Goal: Transaction & Acquisition: Register for event/course

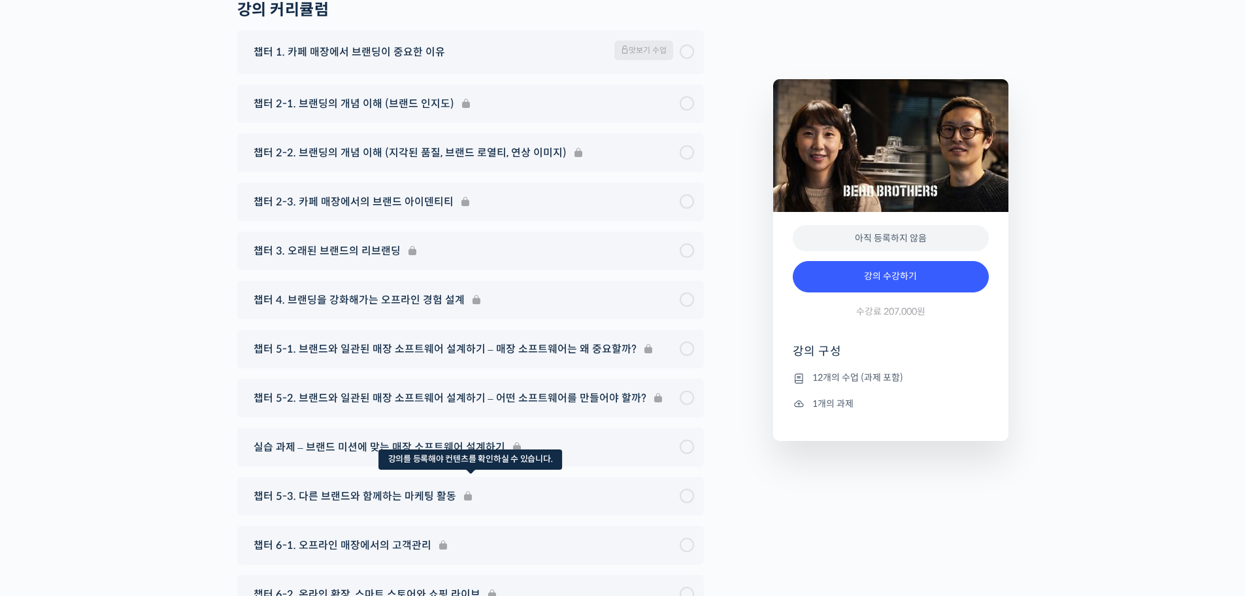
scroll to position [5543, 0]
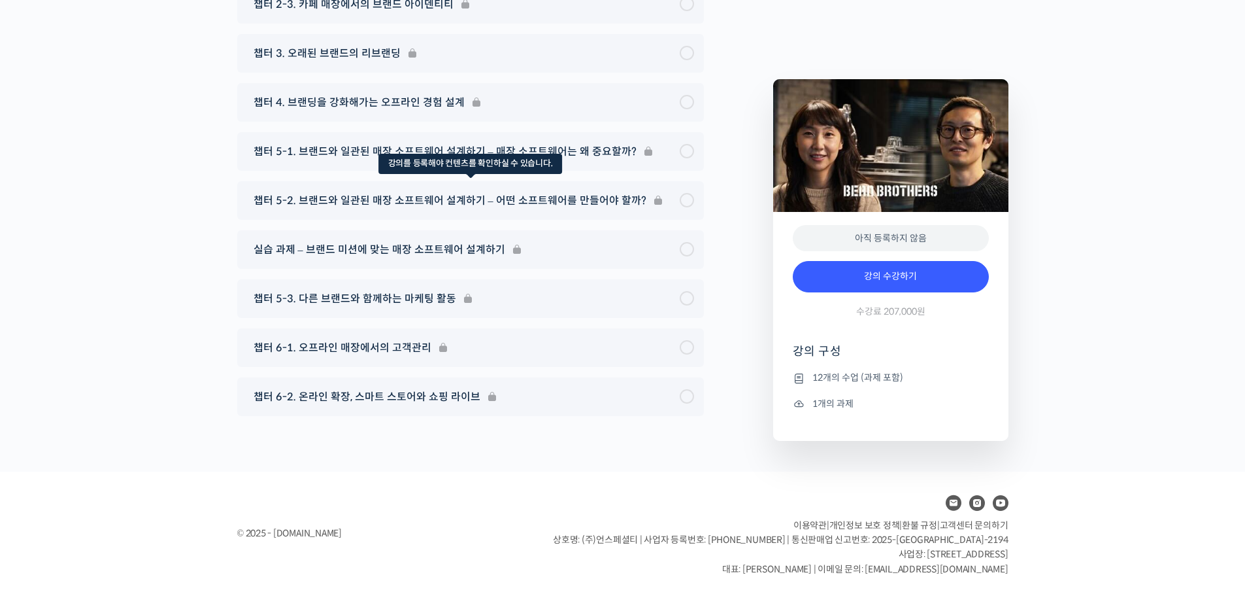
click at [454, 199] on div "챕터 5-2. 브랜드와 일관된 매장 소프트웨어 설계하기 – 어떤 소프트웨어를 만들어야 할까?" at bounding box center [470, 200] width 467 height 39
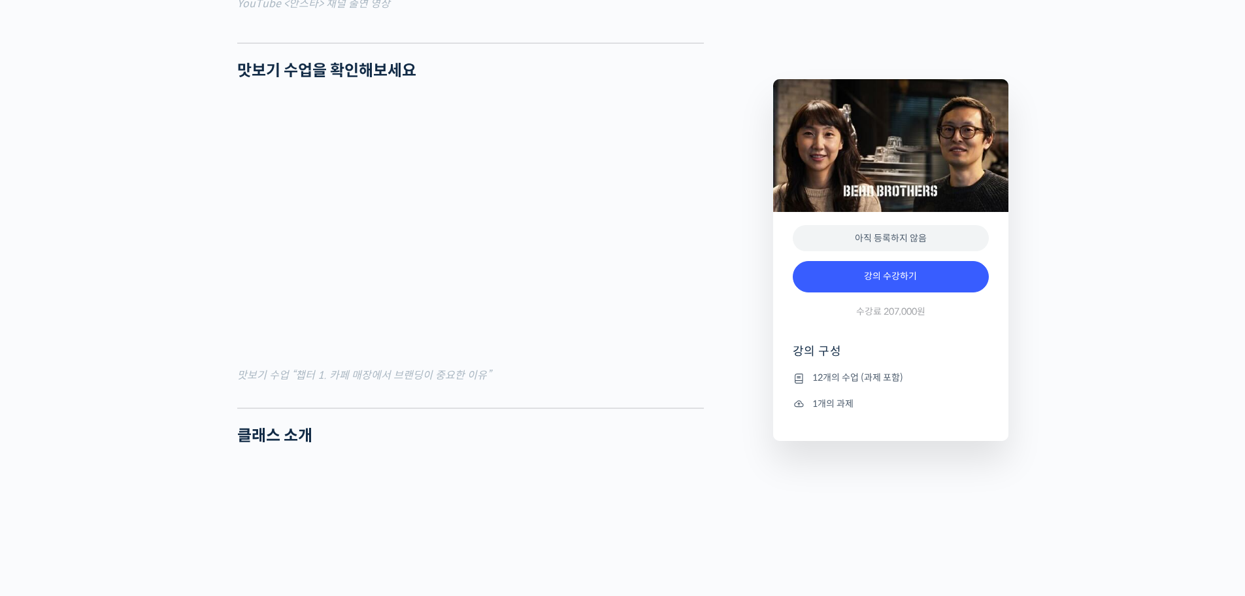
scroll to position [0, 0]
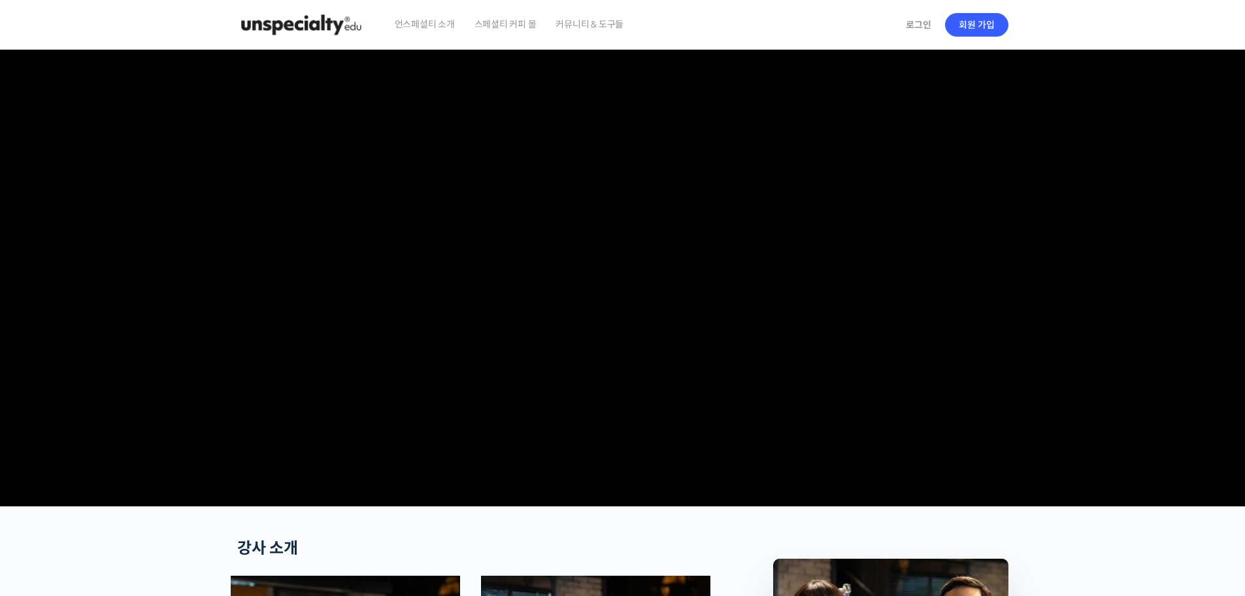
click at [410, 111] on video at bounding box center [622, 275] width 771 height 451
click at [455, 20] on link "언스페셜티 소개" at bounding box center [424, 25] width 73 height 50
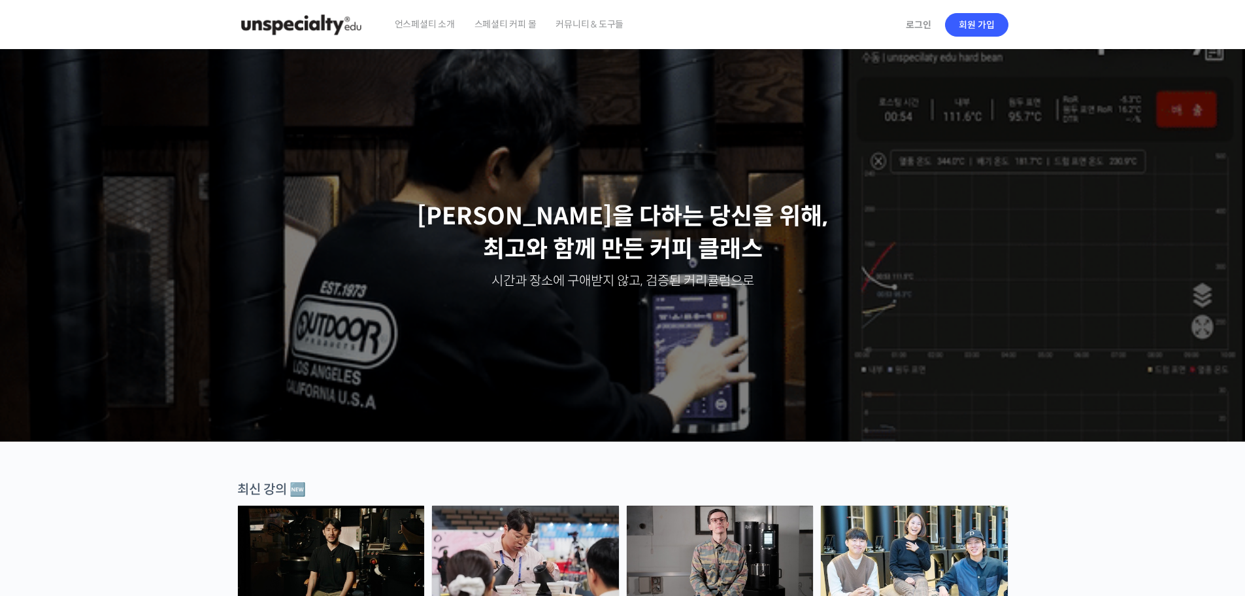
click at [700, 18] on div "언스페셜티 소개 스페셜티 커피 몰 커뮤니티 & 도구들" at bounding box center [641, 25] width 513 height 50
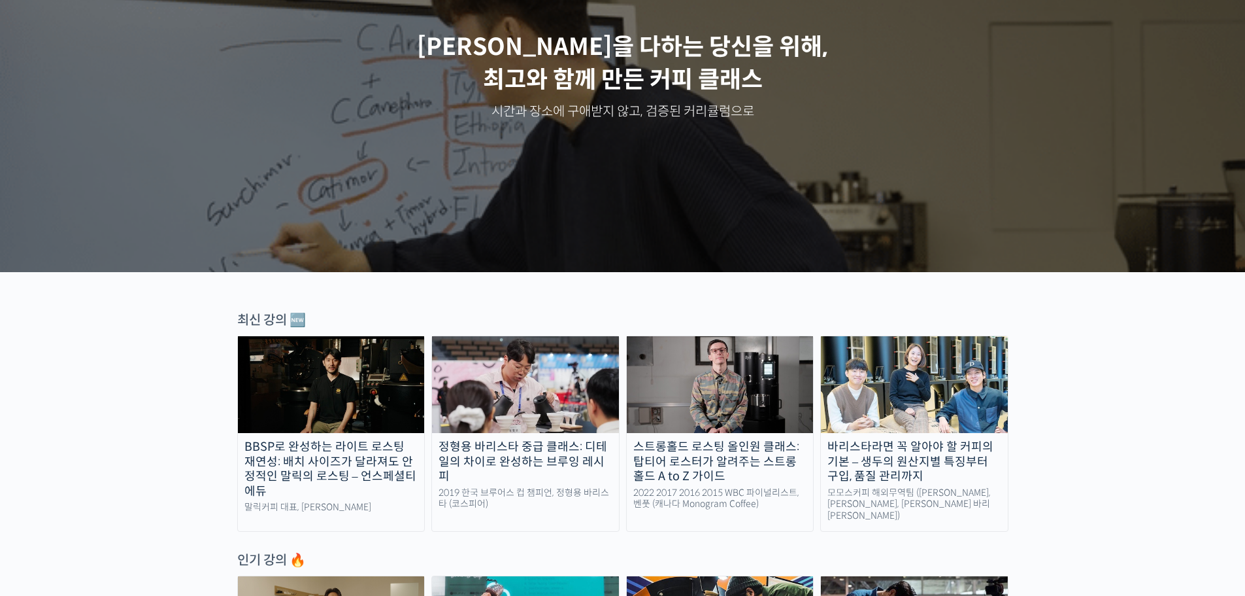
scroll to position [458, 0]
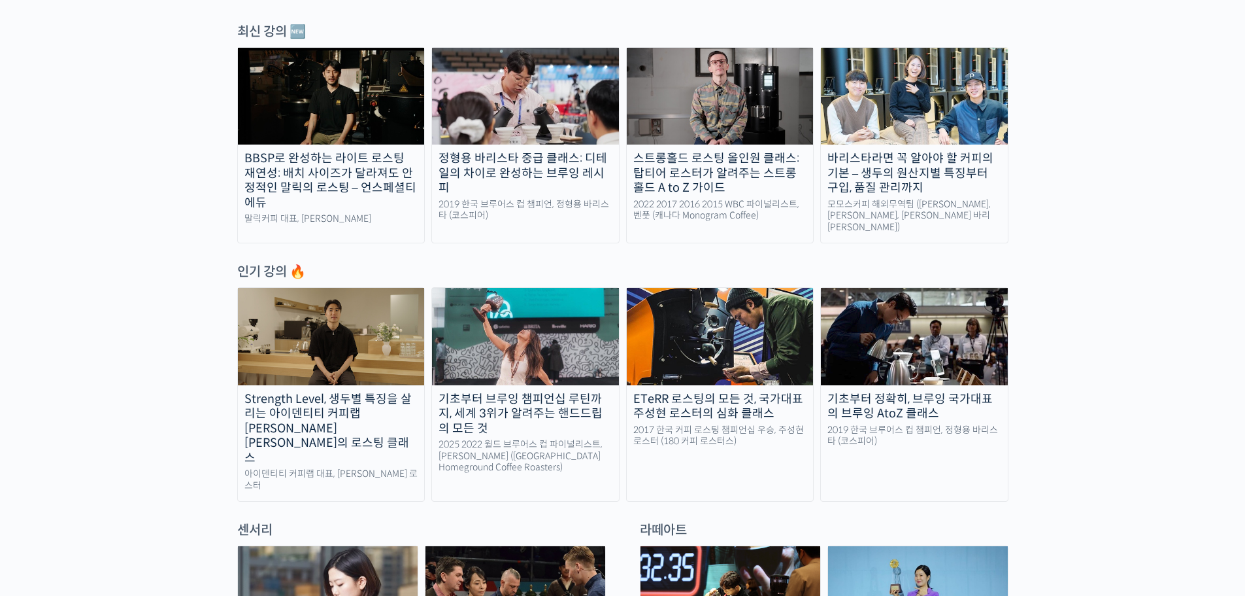
click at [505, 145] on link "정형용 바리스타 중급 클래스: 디테일의 차이로 완성하는 브루잉 레시피 2019 한국 브루어스 컵 챔피언, 정형용 바리스타 (코스피어)" at bounding box center [525, 145] width 188 height 196
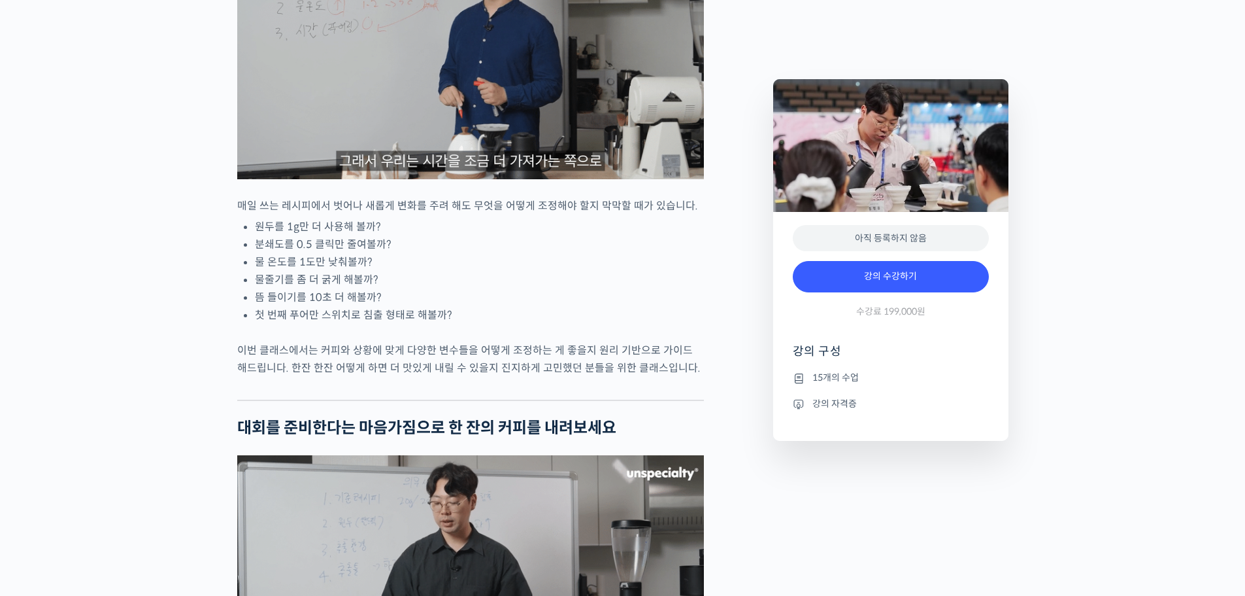
scroll to position [1634, 0]
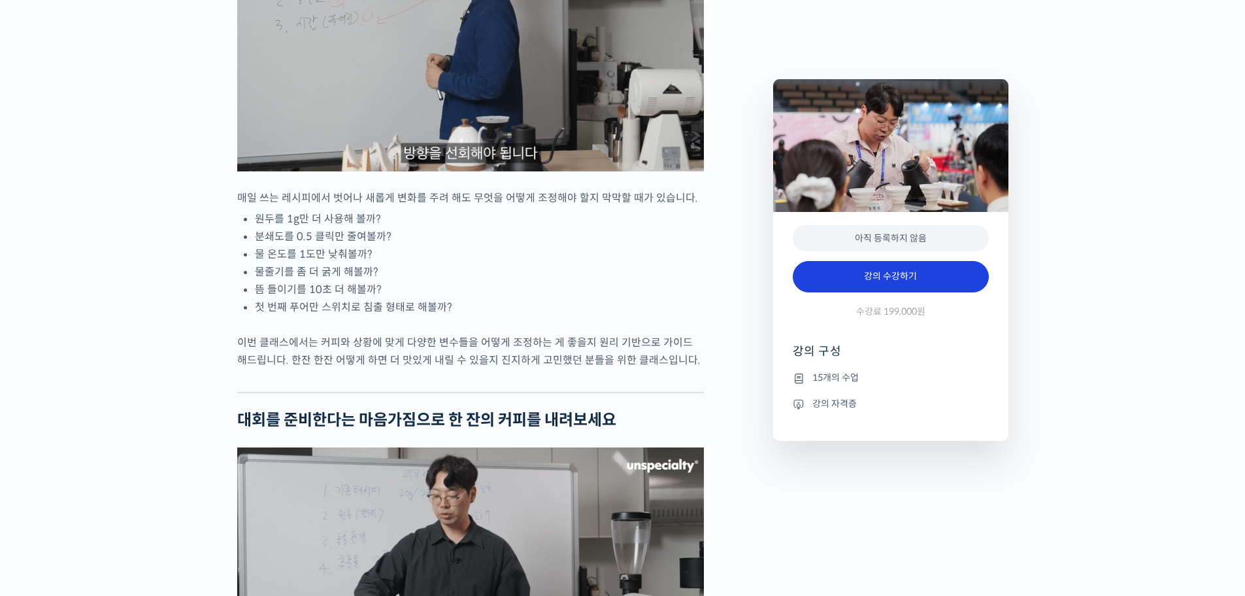
click at [890, 284] on link "강의 수강하기" at bounding box center [891, 276] width 196 height 31
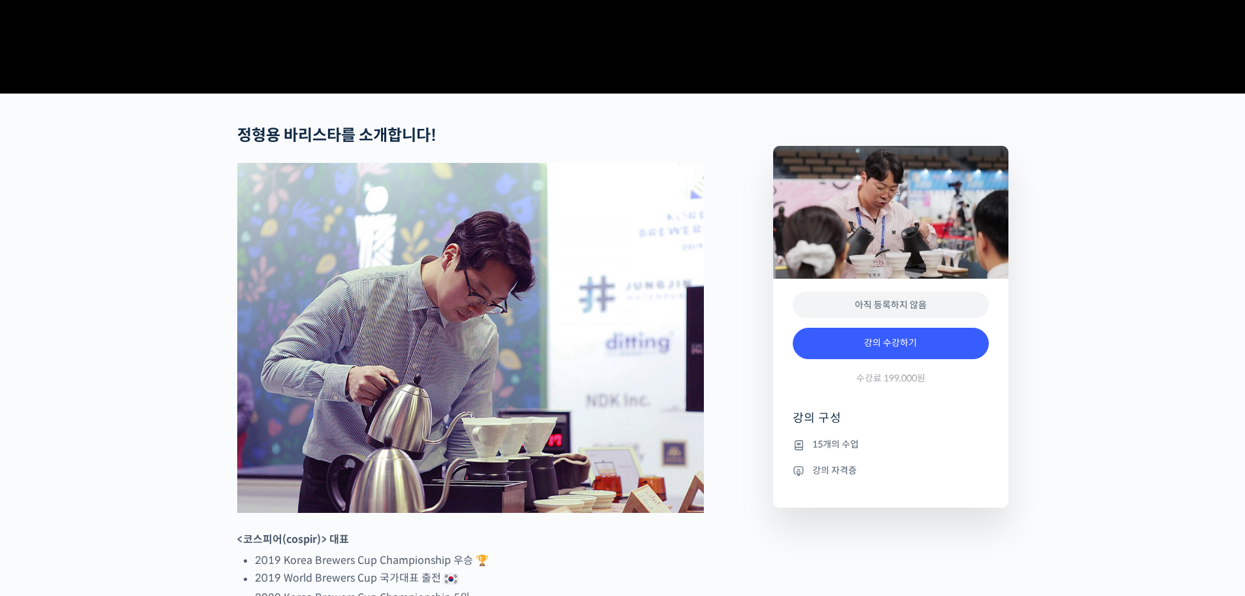
scroll to position [0, 0]
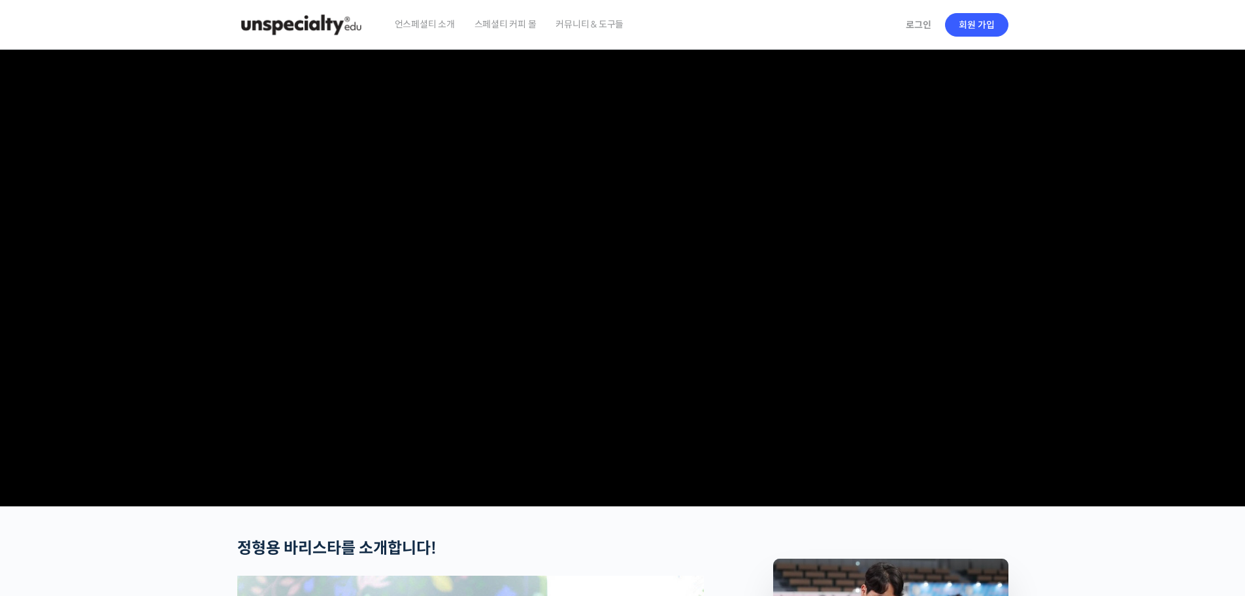
click at [704, 376] on video at bounding box center [622, 275] width 771 height 451
click at [303, 25] on img at bounding box center [301, 24] width 128 height 39
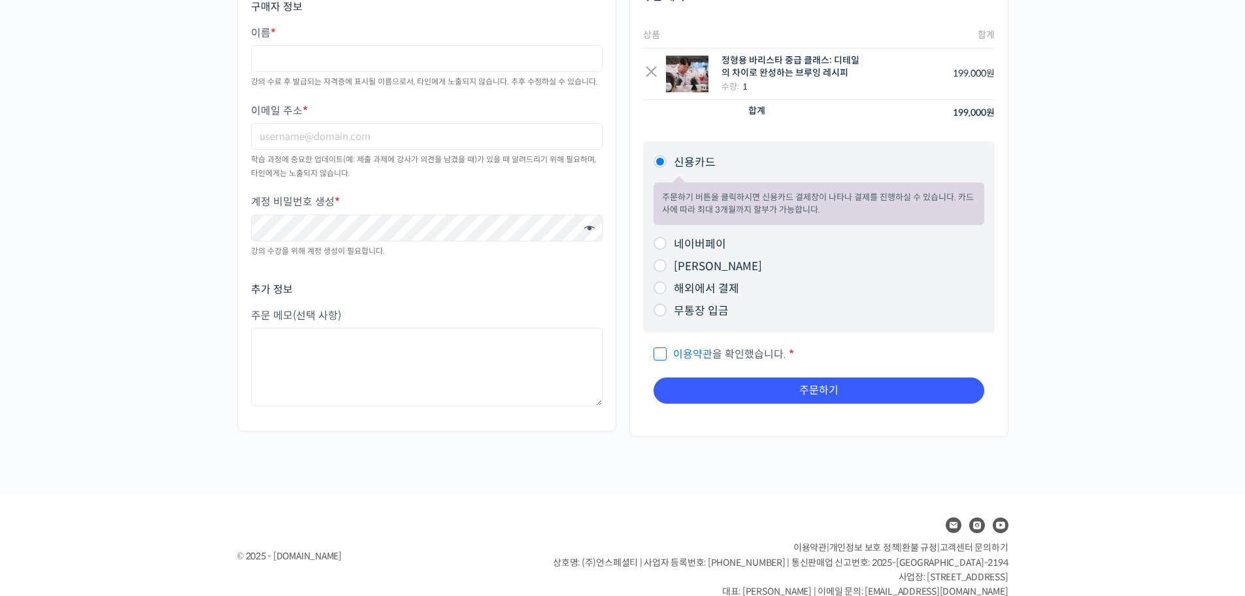
scroll to position [248, 0]
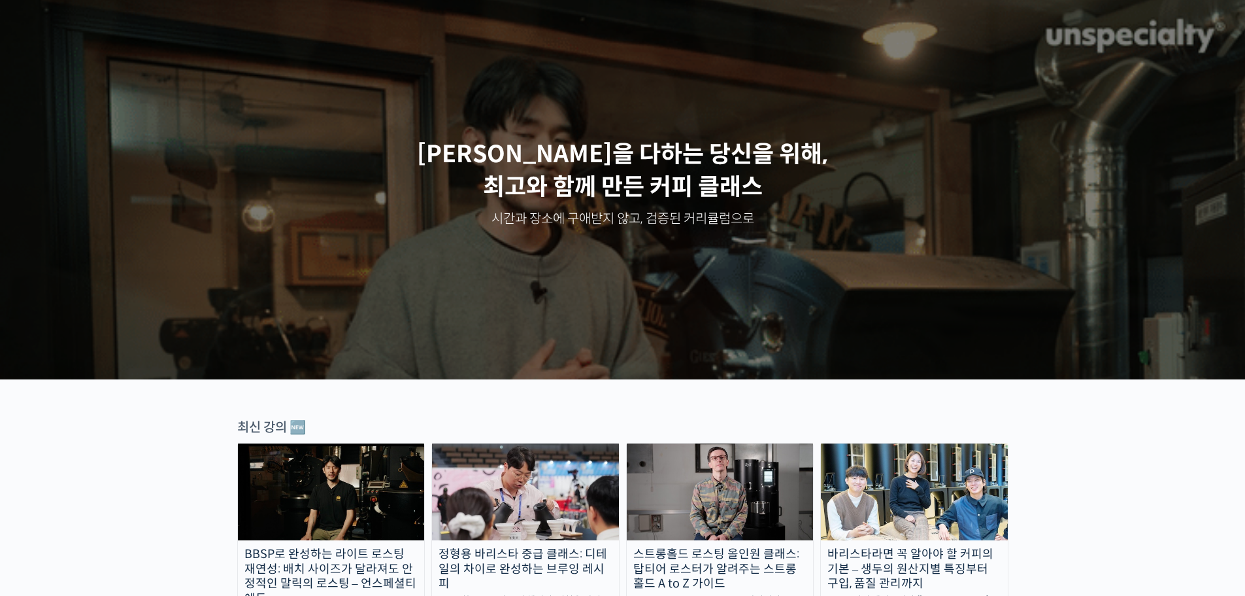
scroll to position [327, 0]
